Goal: Check status: Check status

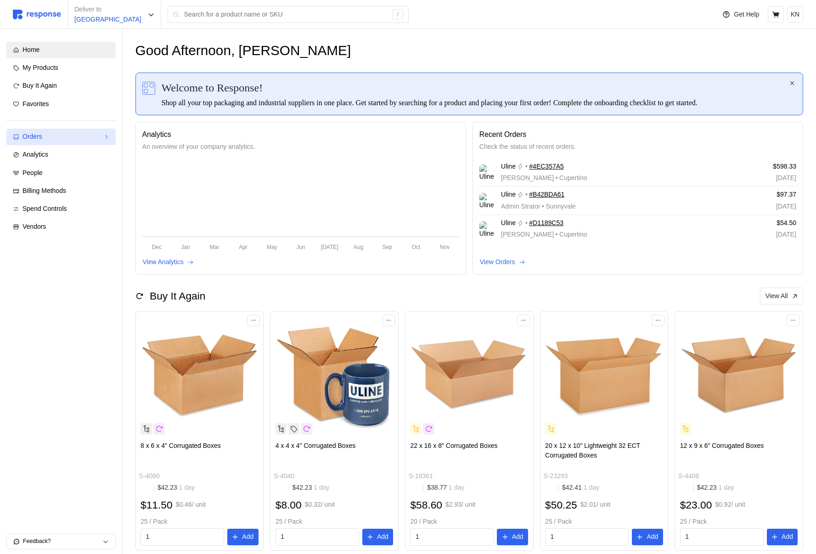
click at [56, 130] on link "Orders" at bounding box center [60, 137] width 109 height 17
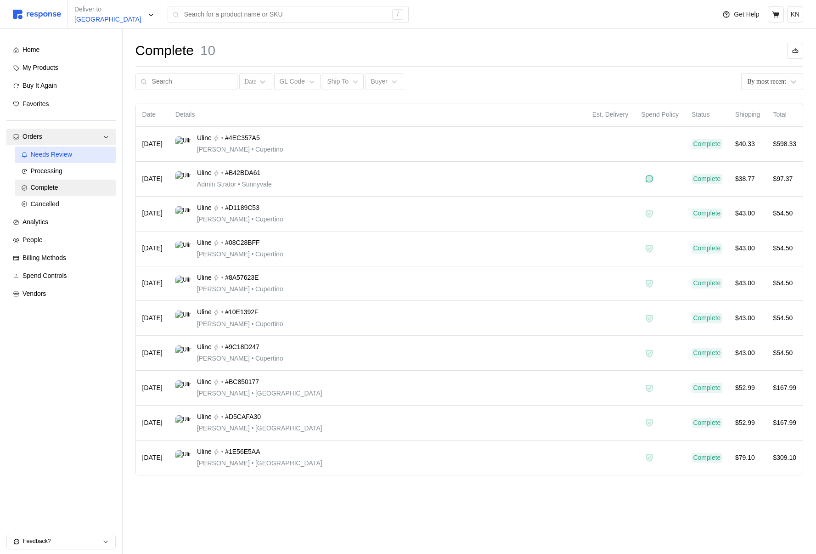
click at [48, 158] on span "Needs Review" at bounding box center [51, 154] width 41 height 7
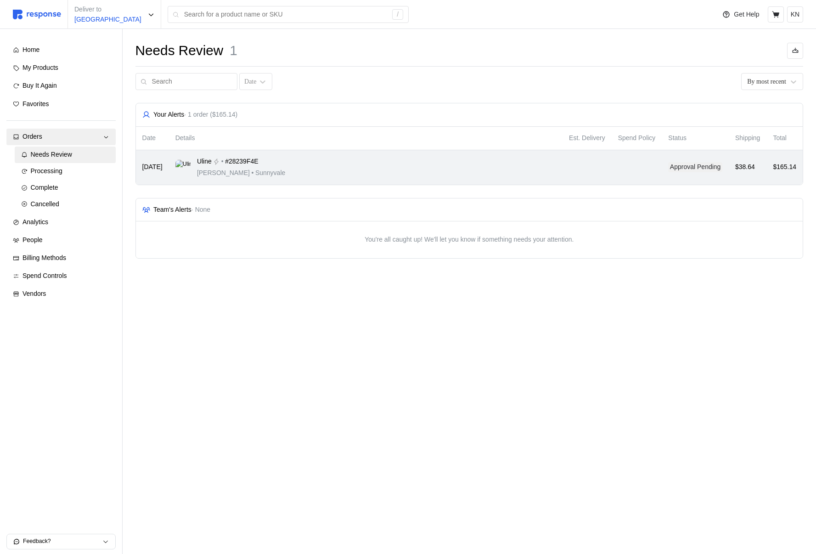
click at [356, 174] on div "Uline • #28239F4E [PERSON_NAME] • [GEOGRAPHIC_DATA]" at bounding box center [365, 168] width 381 height 22
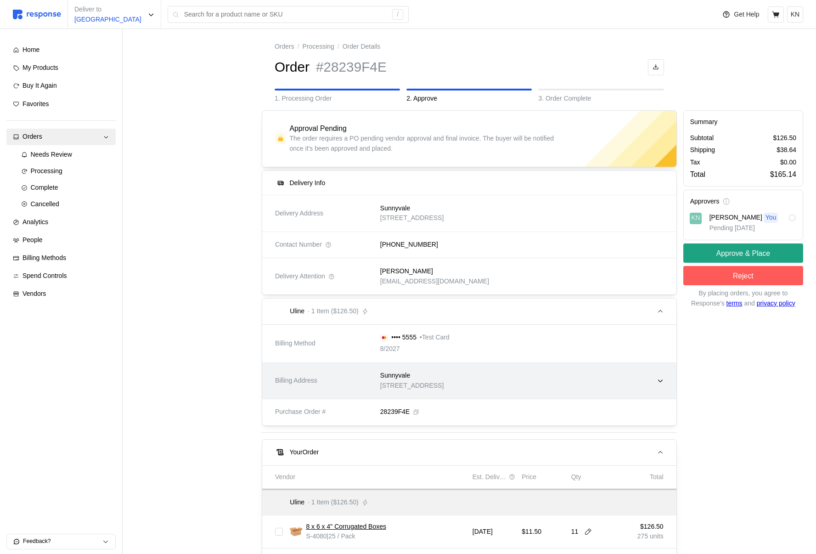
click at [427, 377] on div "Sunnyvale" at bounding box center [411, 375] width 63 height 10
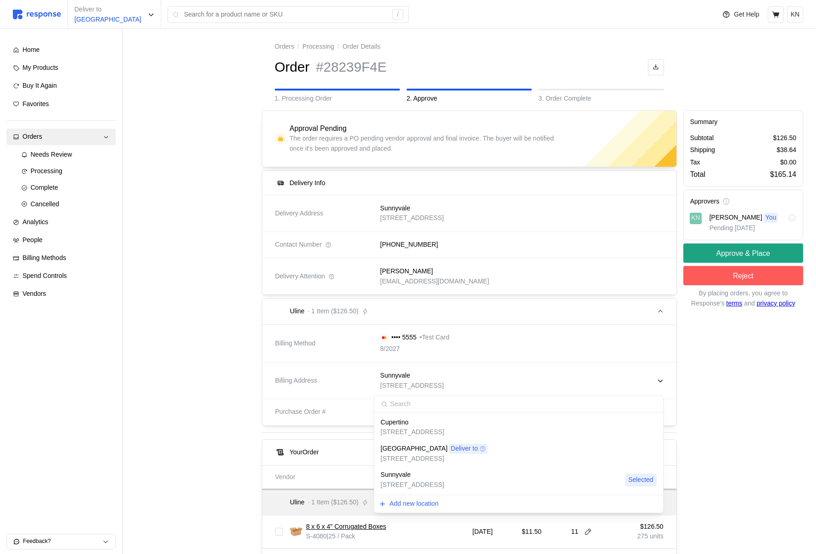
click at [414, 431] on p "[STREET_ADDRESS]" at bounding box center [412, 432] width 63 height 10
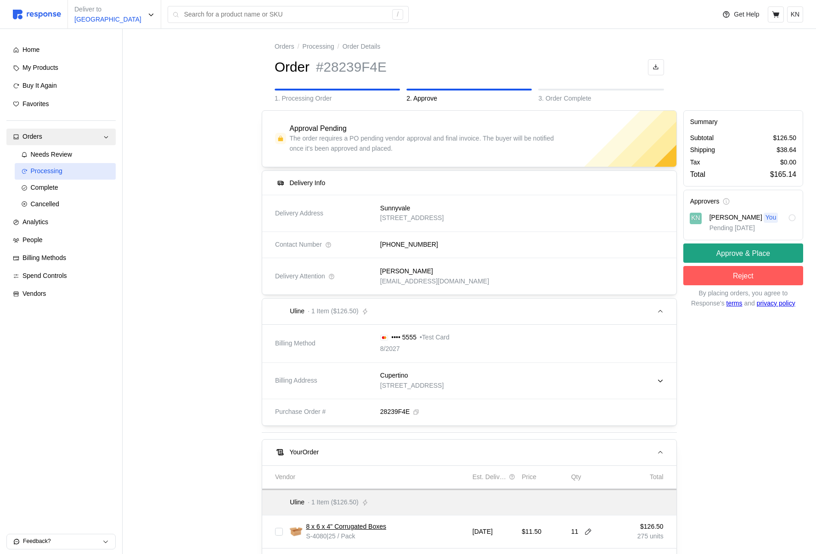
click at [84, 173] on div "Processing" at bounding box center [70, 171] width 78 height 10
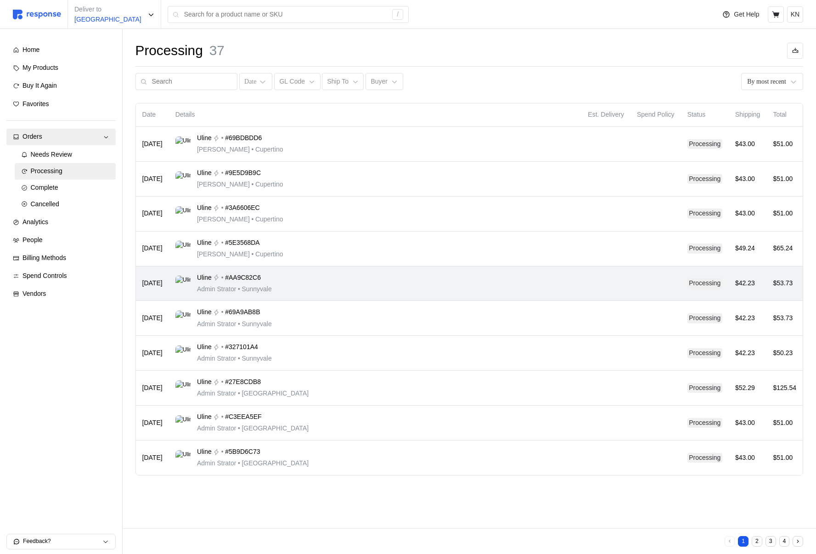
click at [427, 269] on td "Uline • #AA9C82C6 Admin Strator • [GEOGRAPHIC_DATA]" at bounding box center [375, 283] width 413 height 35
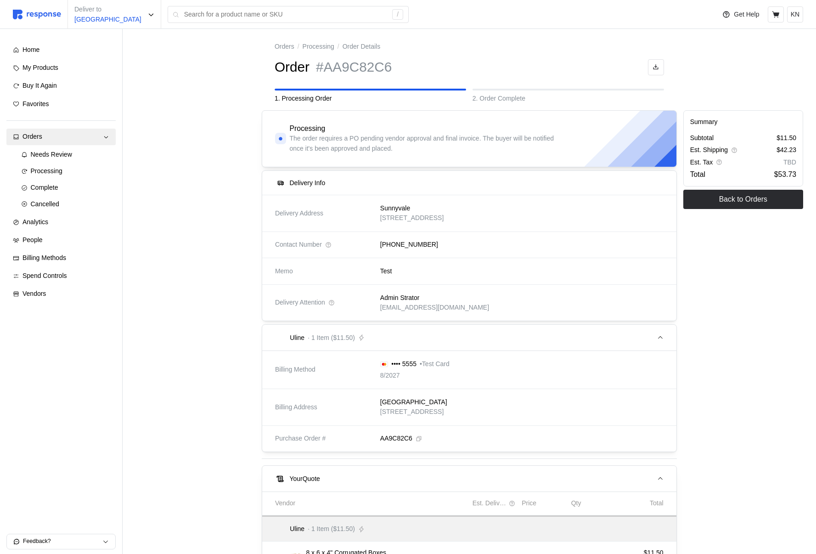
click at [402, 404] on p "[GEOGRAPHIC_DATA]" at bounding box center [413, 402] width 67 height 10
click at [67, 172] on div "Processing" at bounding box center [70, 171] width 78 height 10
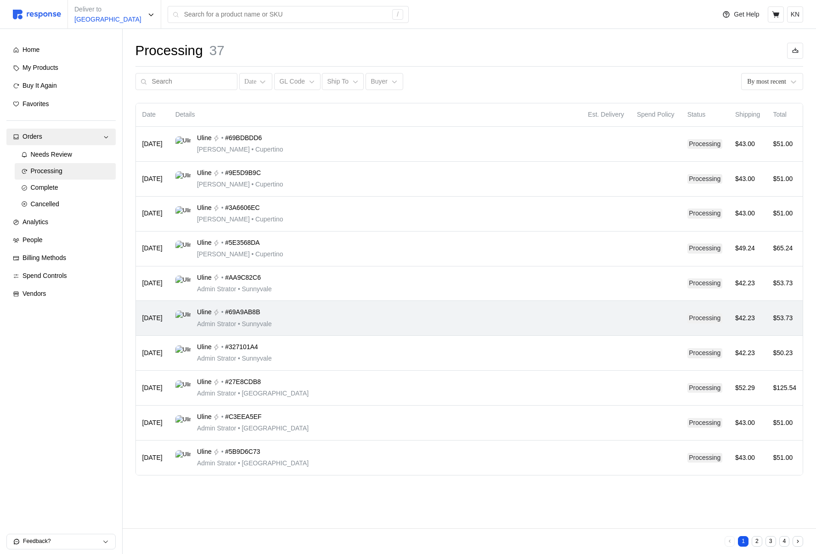
click at [477, 301] on td "Uline • #69A9AB8B Admin Strator • [GEOGRAPHIC_DATA]" at bounding box center [375, 318] width 413 height 35
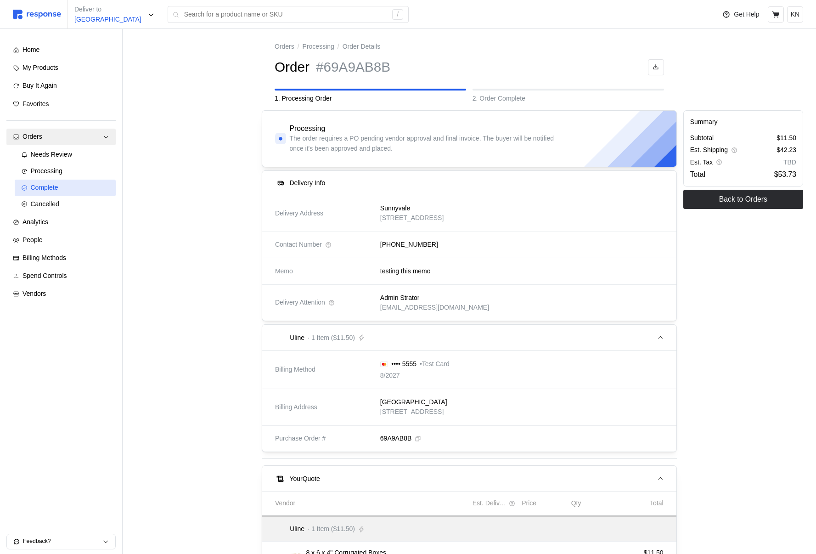
click at [47, 189] on span "Complete" at bounding box center [45, 187] width 28 height 7
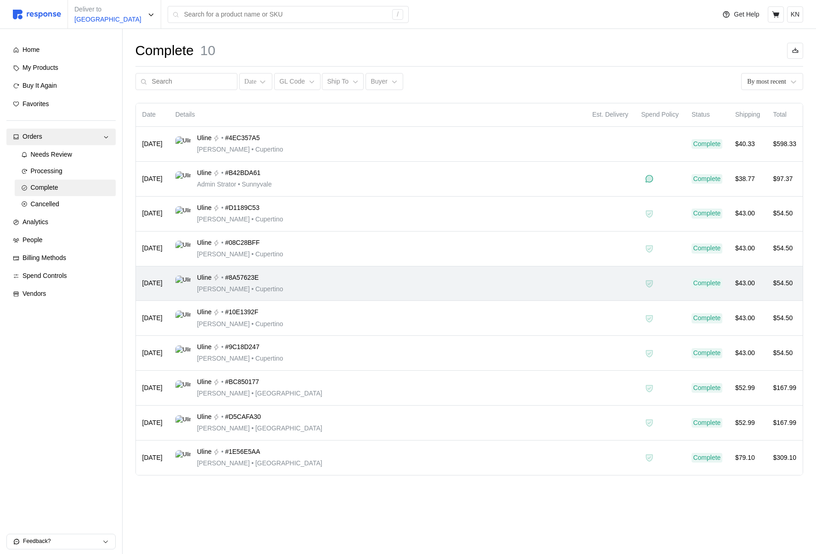
click at [465, 286] on div "Uline • #8A57623E [PERSON_NAME] • [GEOGRAPHIC_DATA]" at bounding box center [377, 284] width 404 height 22
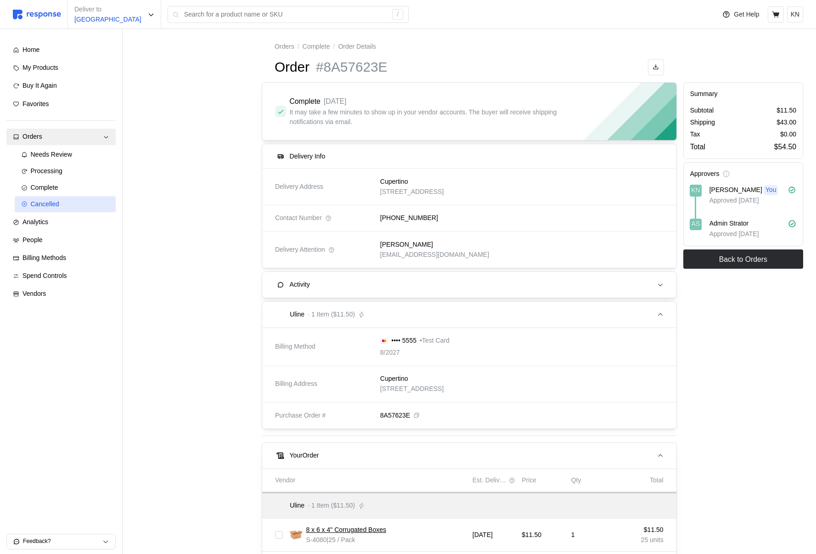
click at [50, 209] on link "Cancelled" at bounding box center [65, 204] width 101 height 17
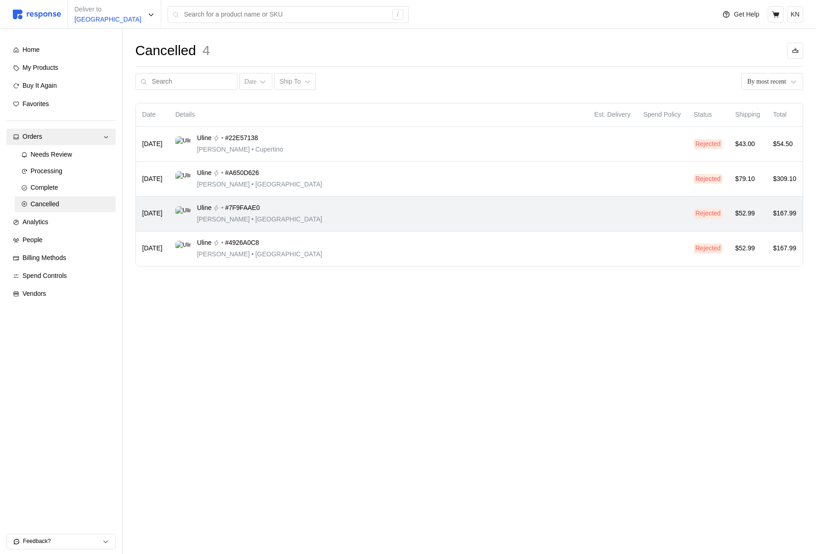
click at [394, 218] on div "Uline • #7F9FAAE0 [PERSON_NAME] • [GEOGRAPHIC_DATA]" at bounding box center [378, 214] width 406 height 22
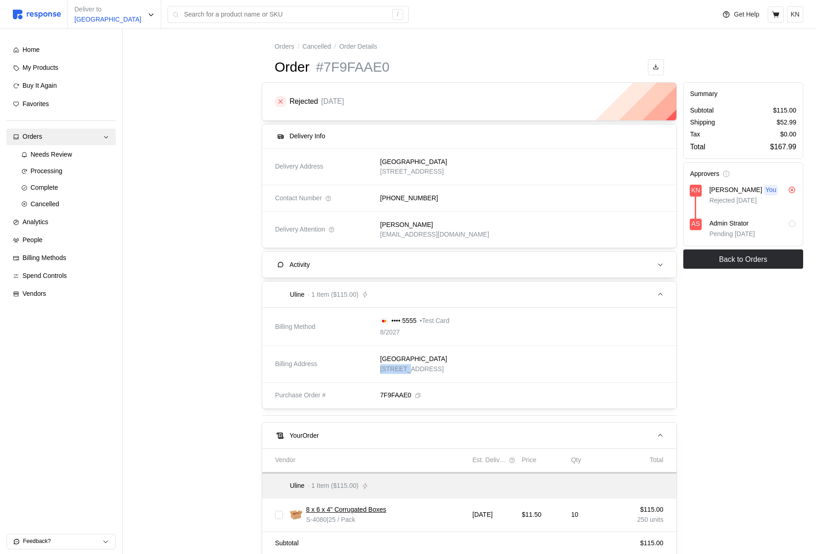
drag, startPoint x: 410, startPoint y: 364, endPoint x: 74, endPoint y: 178, distance: 383.8
click at [410, 364] on p "[STREET_ADDRESS]" at bounding box center [413, 369] width 67 height 10
click at [47, 153] on span "Needs Review" at bounding box center [51, 154] width 41 height 7
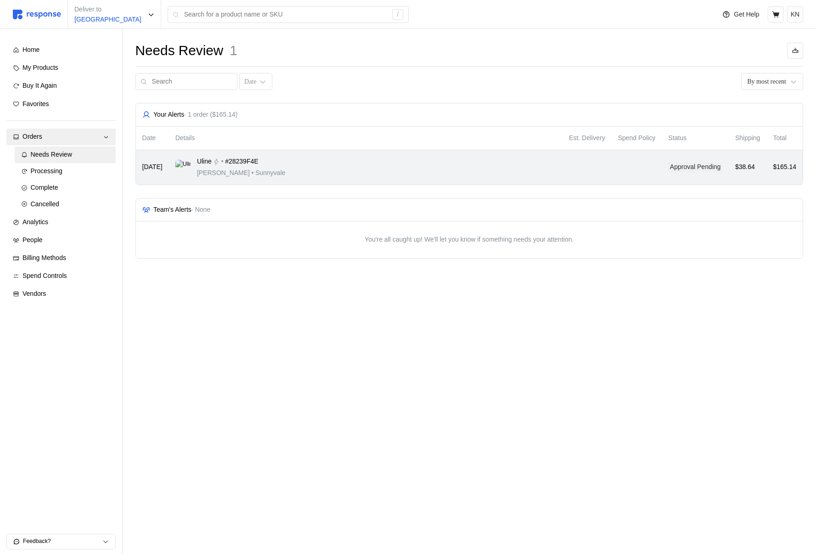
click at [406, 160] on div "Uline • #28239F4E [PERSON_NAME] • [GEOGRAPHIC_DATA]" at bounding box center [365, 168] width 381 height 22
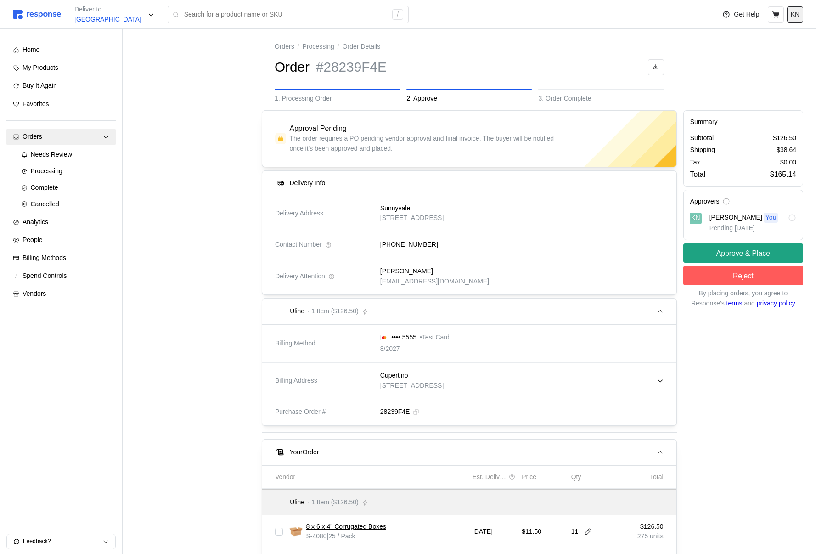
click at [792, 16] on p "KN" at bounding box center [794, 15] width 9 height 10
click at [770, 56] on p "Logout" at bounding box center [767, 53] width 59 height 10
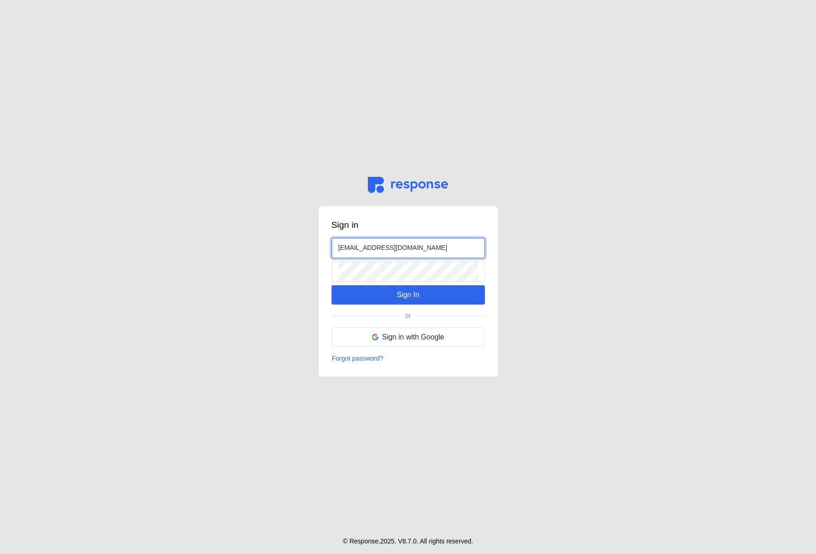
click at [353, 251] on input "[EMAIL_ADDRESS][DOMAIN_NAME]" at bounding box center [408, 248] width 140 height 20
type input "[EMAIL_ADDRESS][DOMAIN_NAME]"
